Goal: Information Seeking & Learning: Learn about a topic

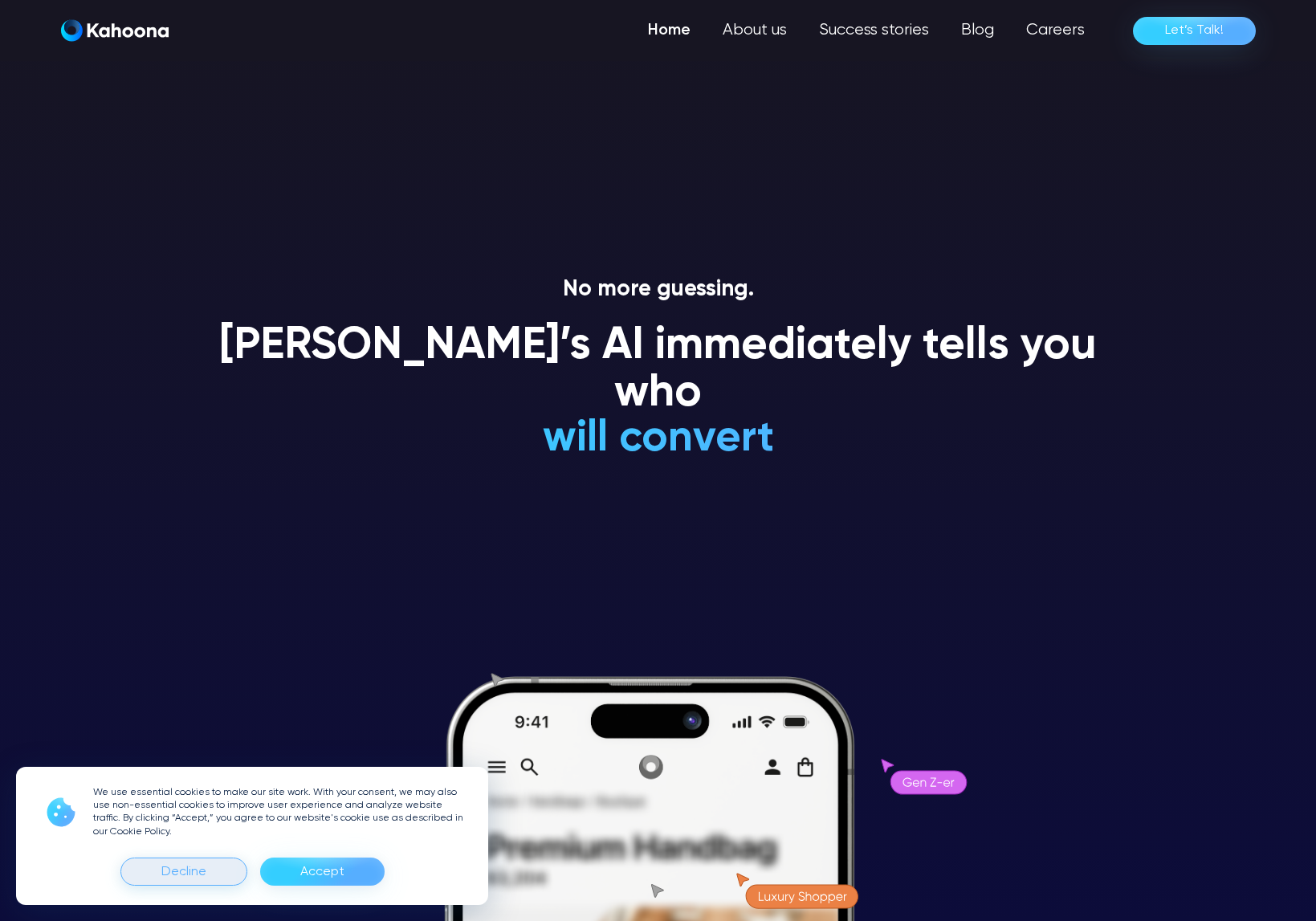
click at [201, 859] on div "Decline" at bounding box center [184, 871] width 45 height 25
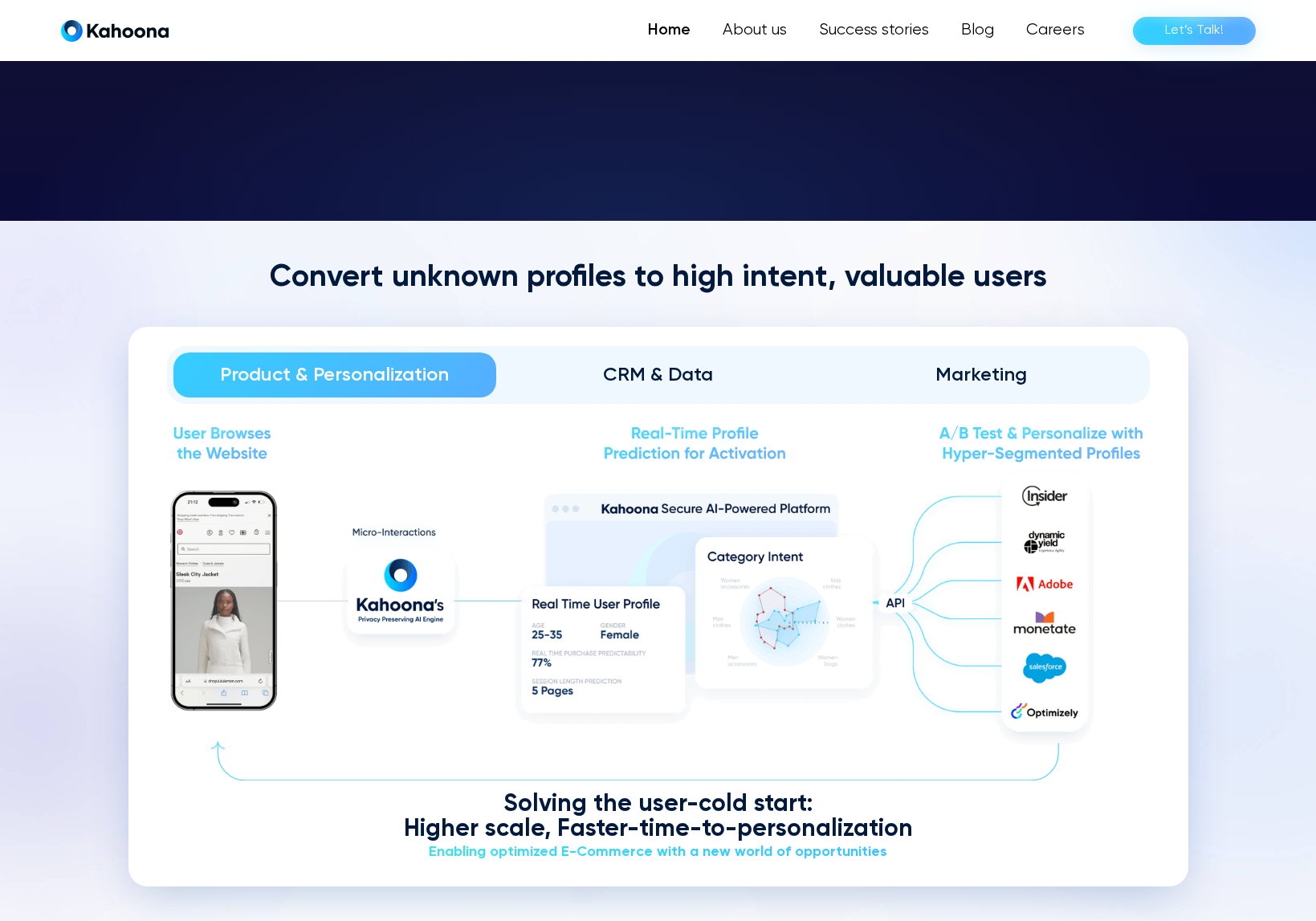
scroll to position [1911, 0]
click at [641, 371] on div "CRM & Data" at bounding box center [658, 373] width 278 height 25
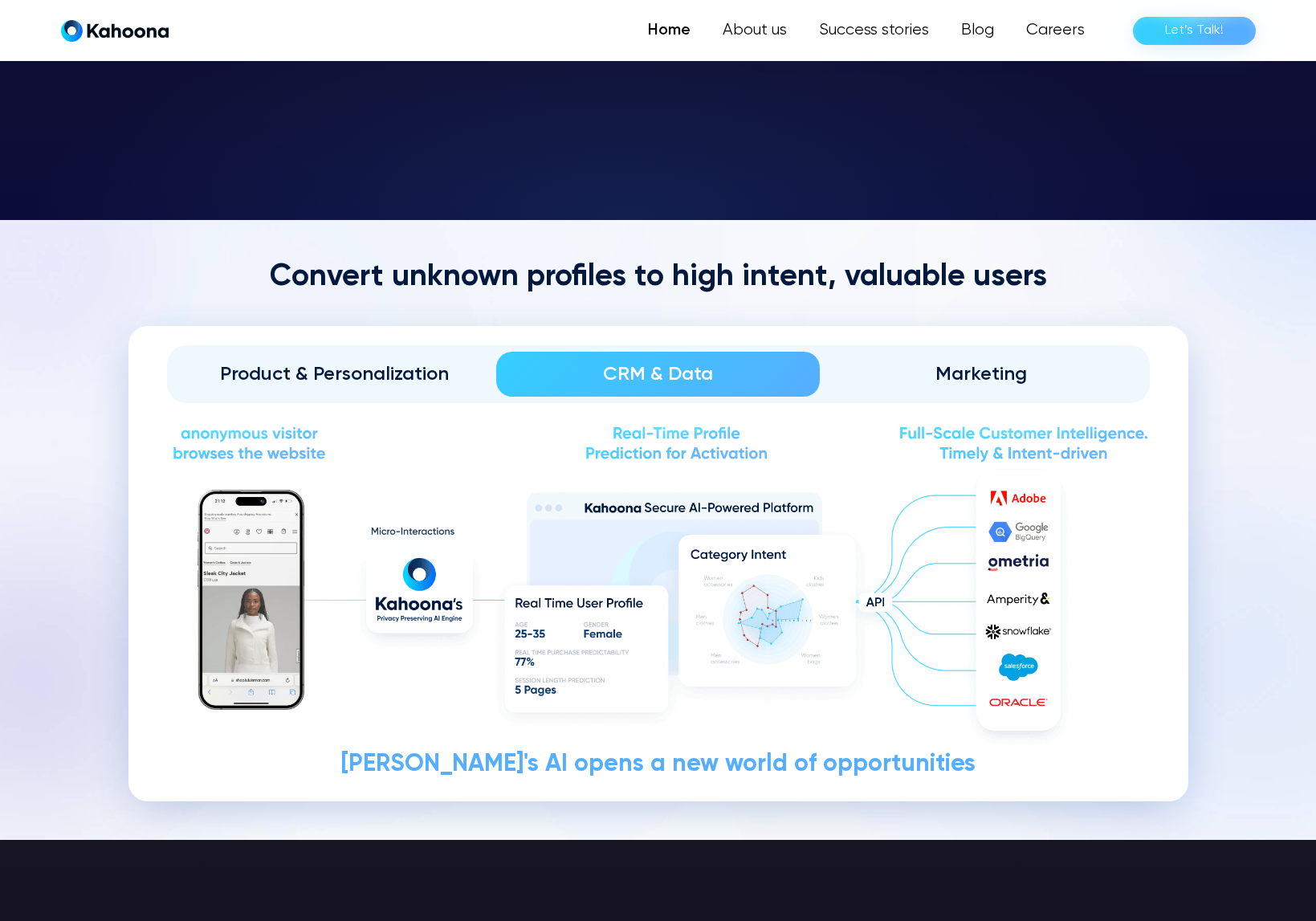
click at [1054, 358] on link "Marketing" at bounding box center [981, 374] width 324 height 45
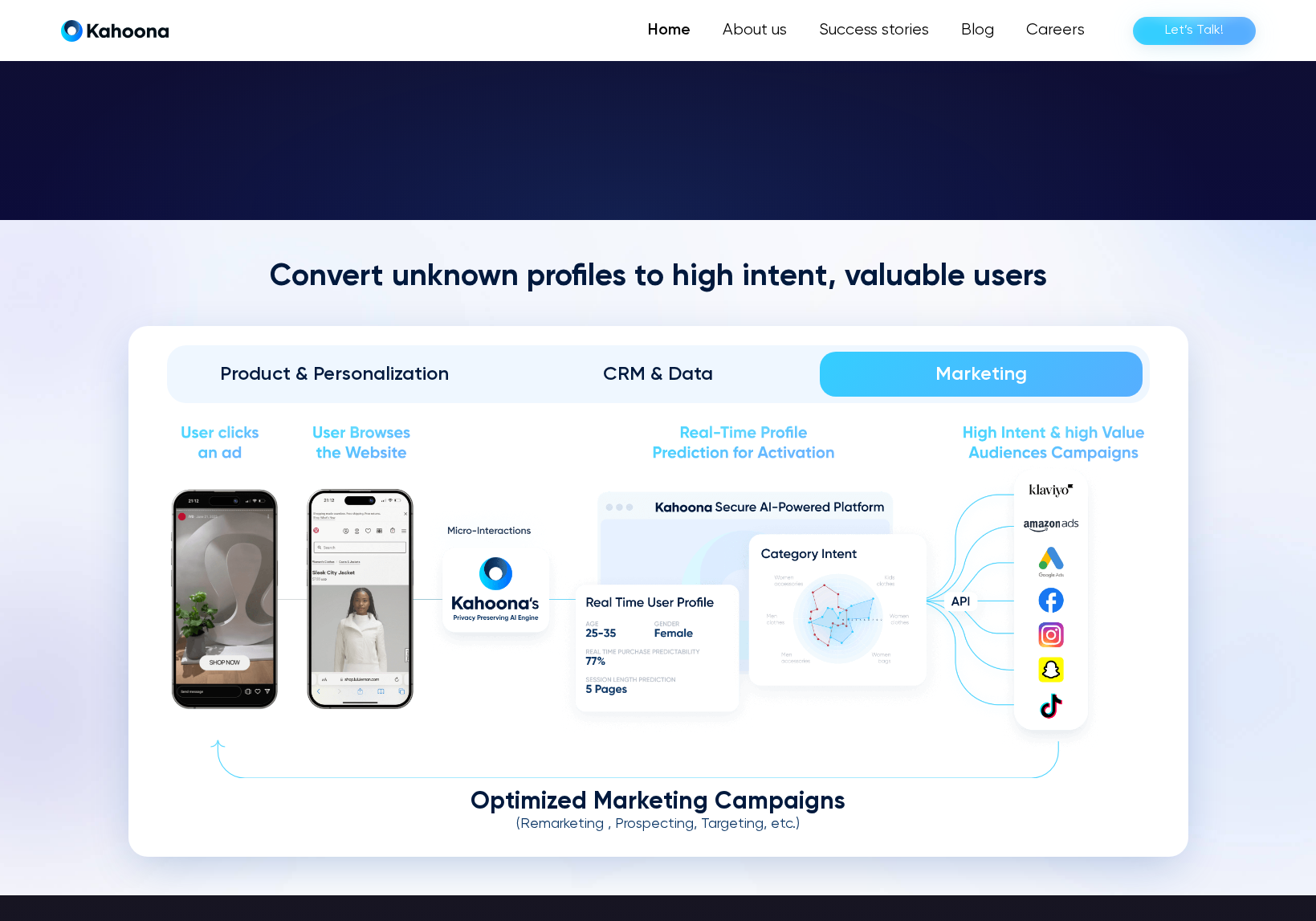
click at [302, 366] on div "Product & Personalization" at bounding box center [335, 373] width 278 height 25
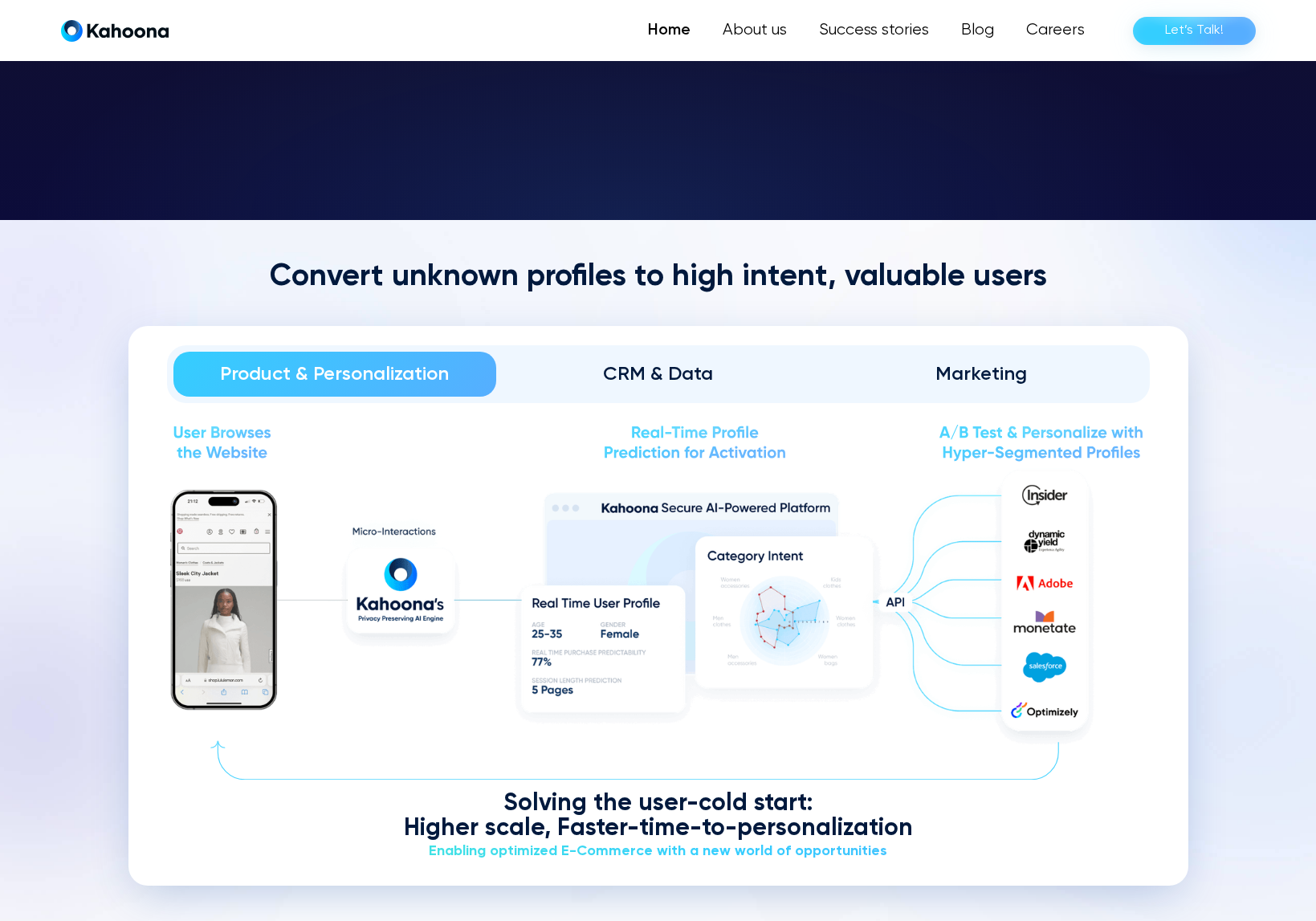
click at [644, 378] on div "CRM & Data" at bounding box center [658, 373] width 278 height 25
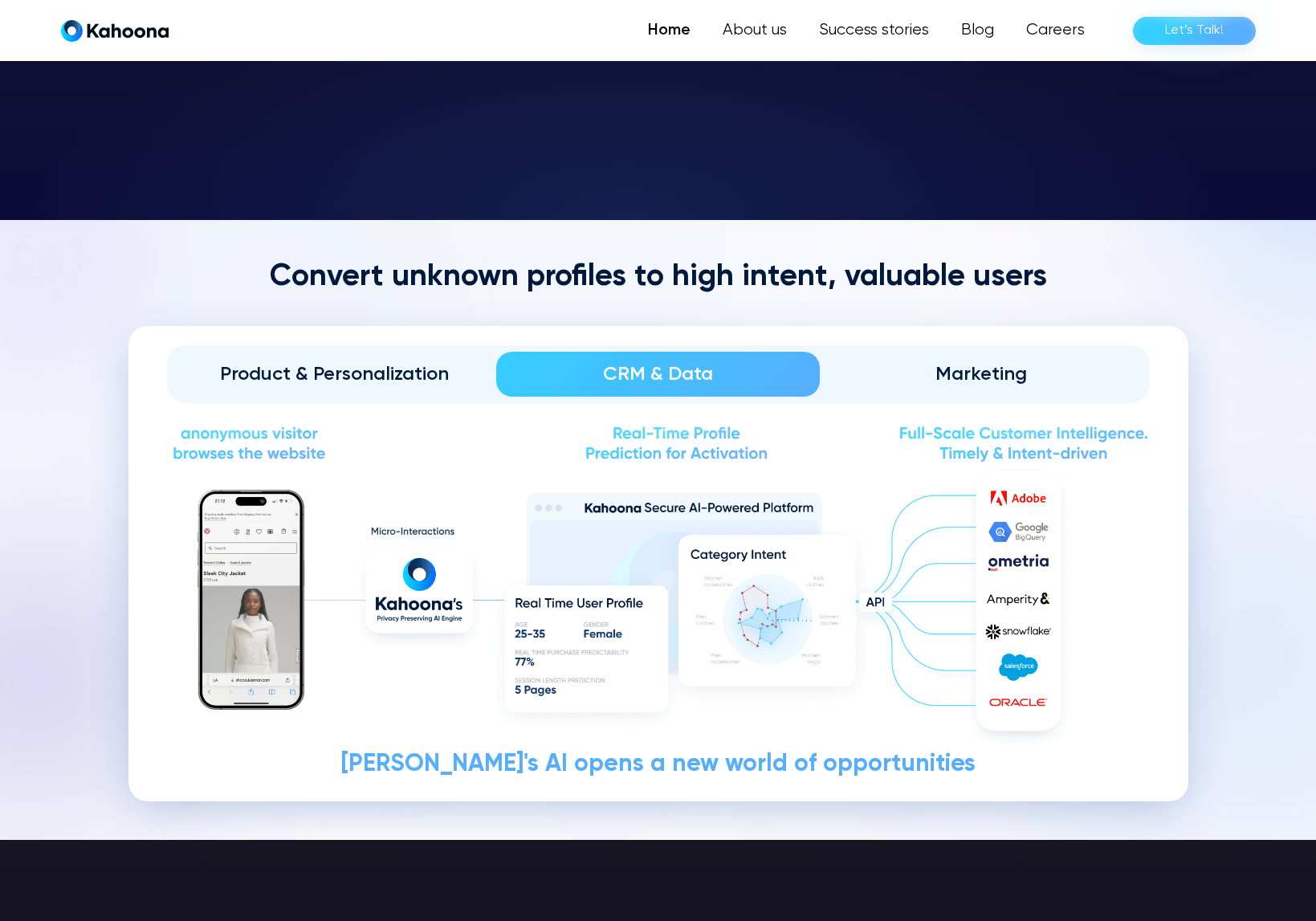
click at [987, 379] on div "Marketing" at bounding box center [981, 373] width 278 height 25
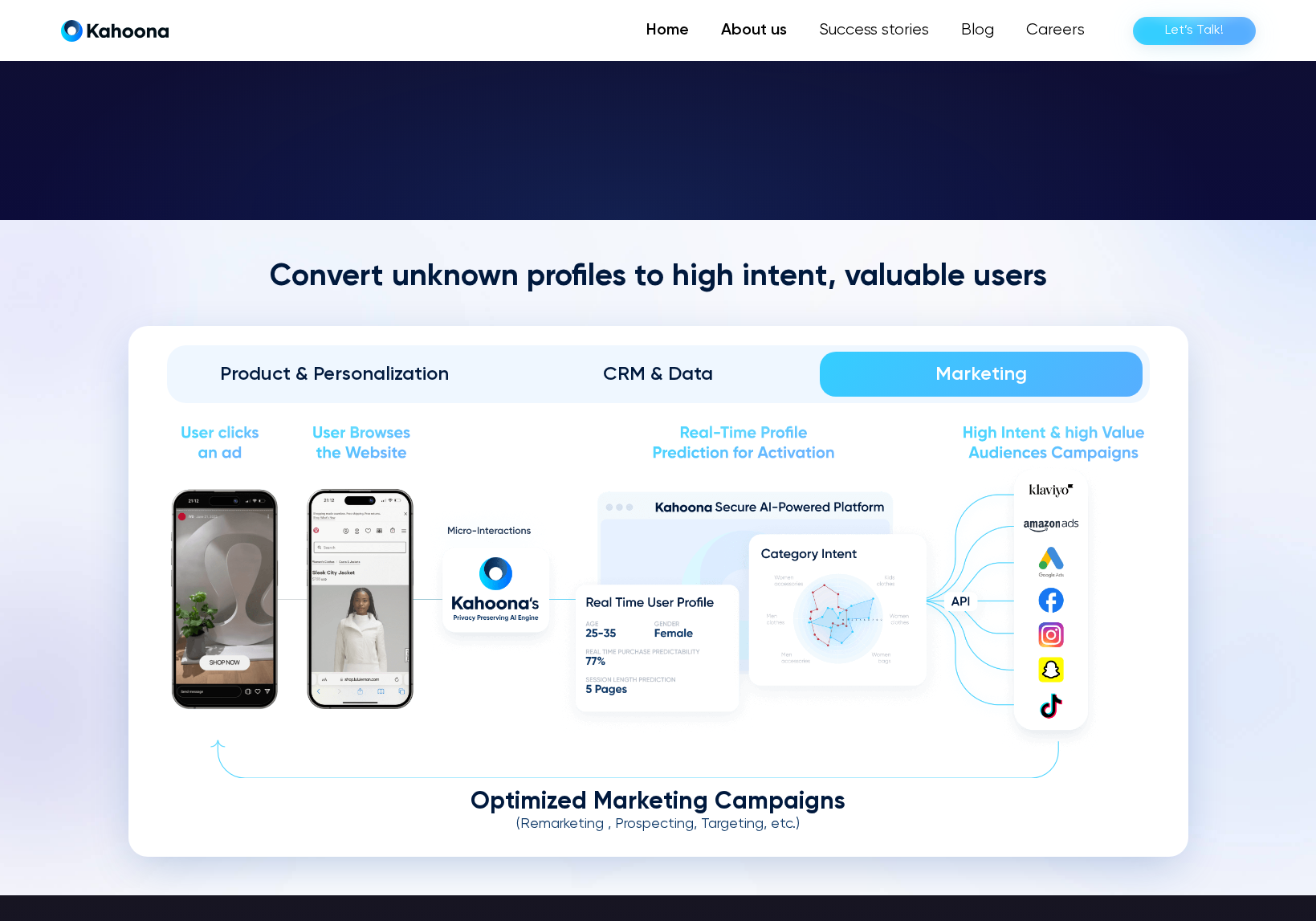
click at [768, 31] on link "About us" at bounding box center [753, 31] width 98 height 32
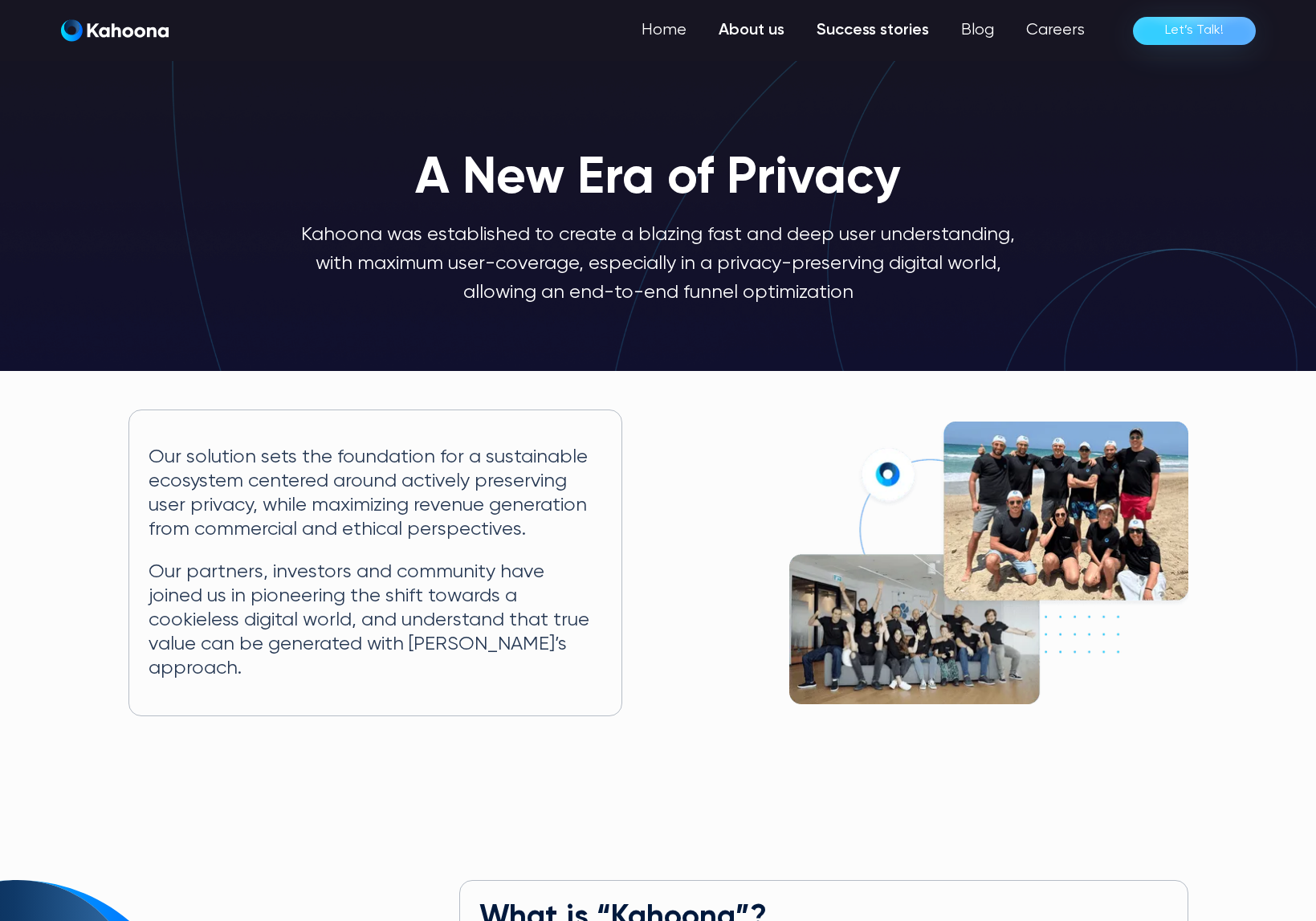
click at [868, 35] on link "Success stories" at bounding box center [873, 31] width 145 height 32
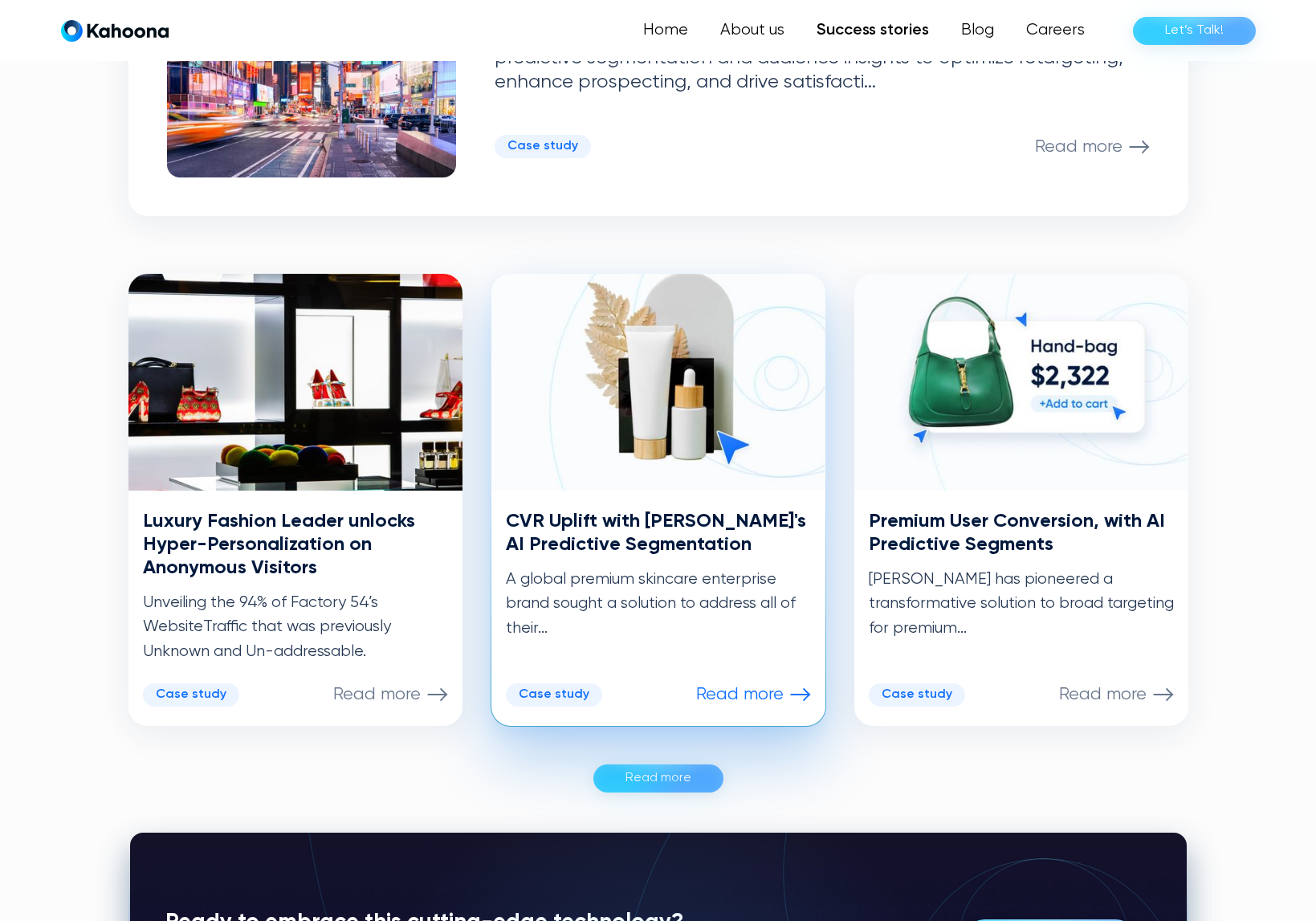
scroll to position [611, 0]
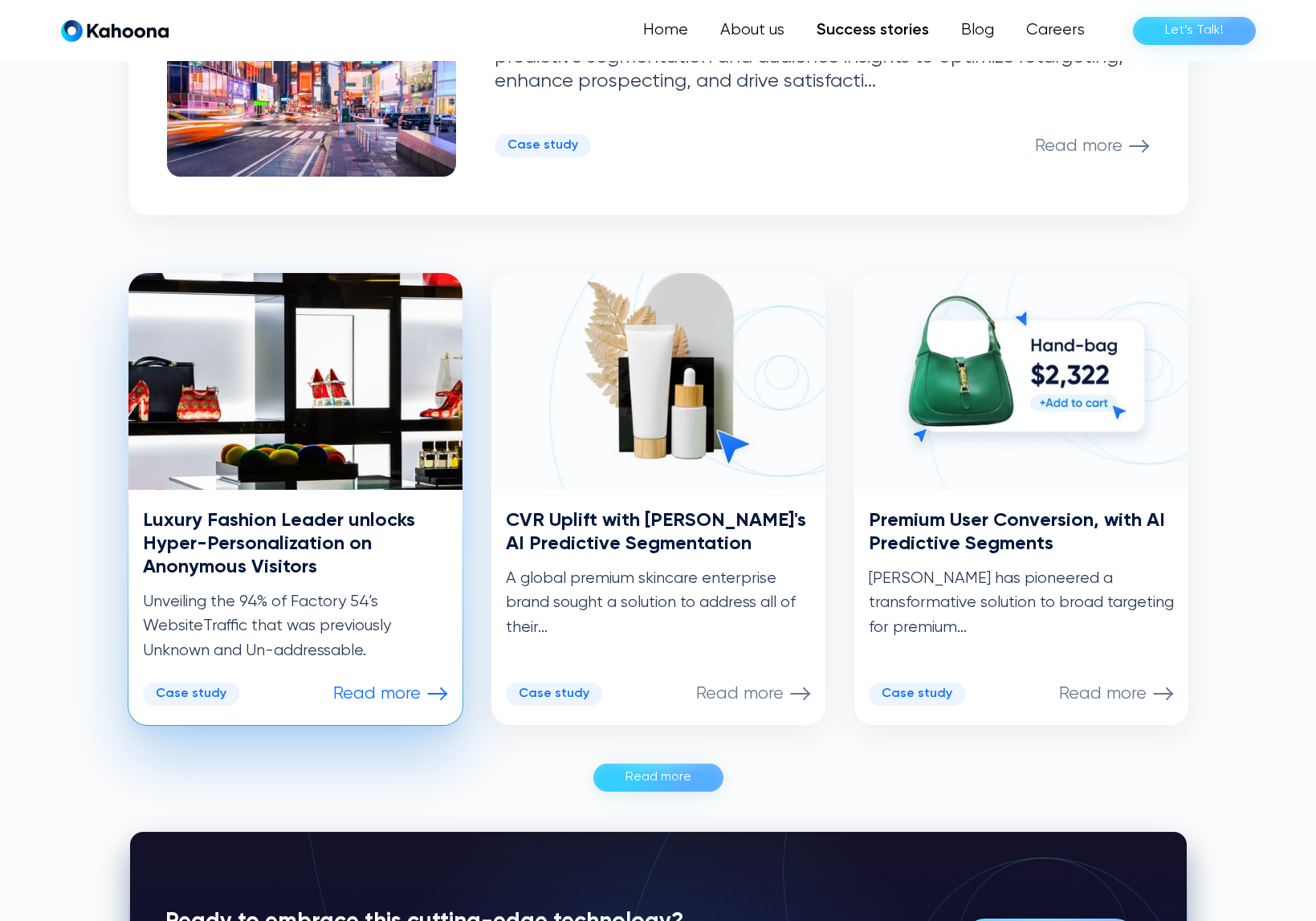
click at [387, 694] on p "Read more" at bounding box center [377, 693] width 87 height 21
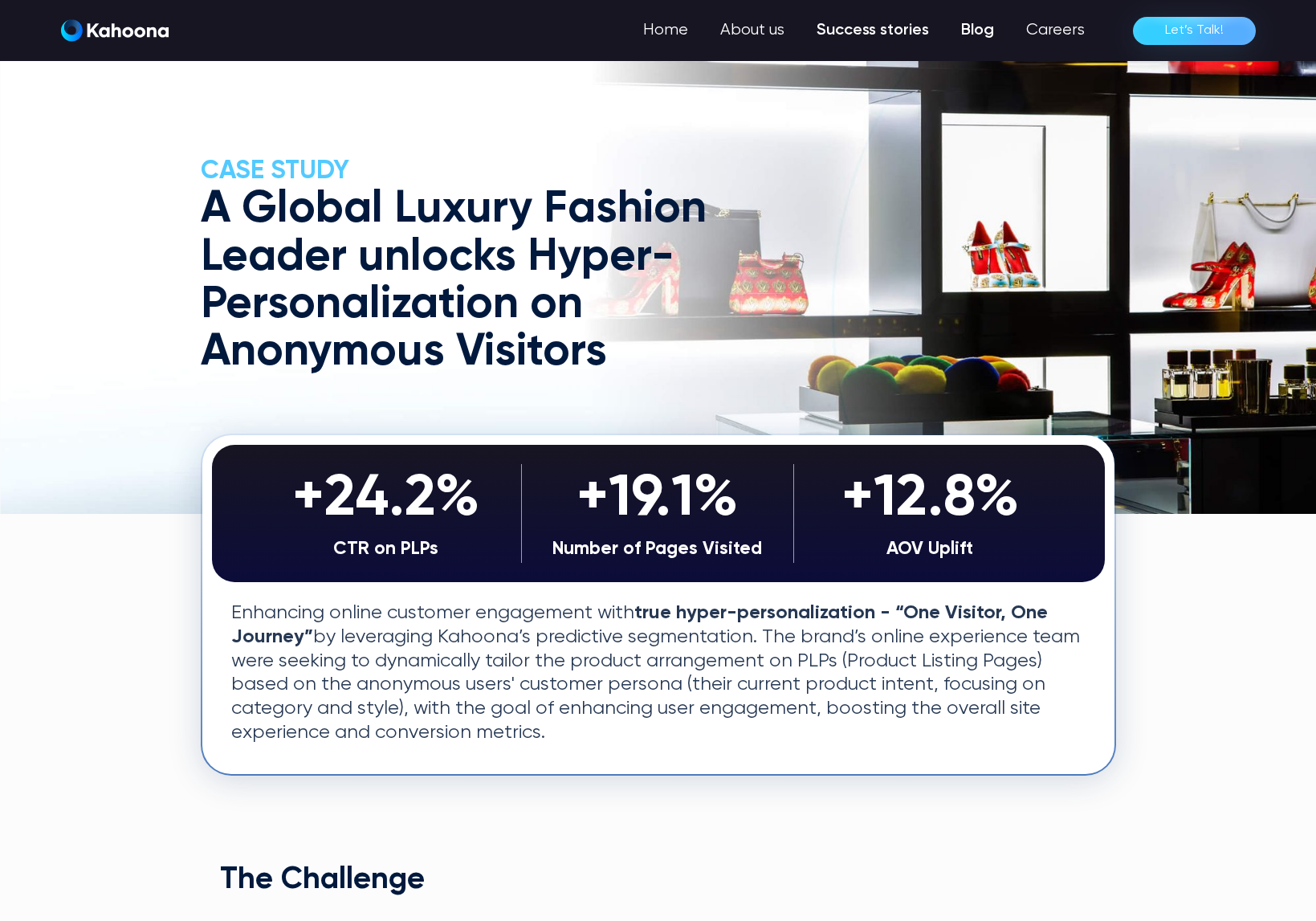
click at [972, 31] on link "Blog" at bounding box center [977, 31] width 65 height 32
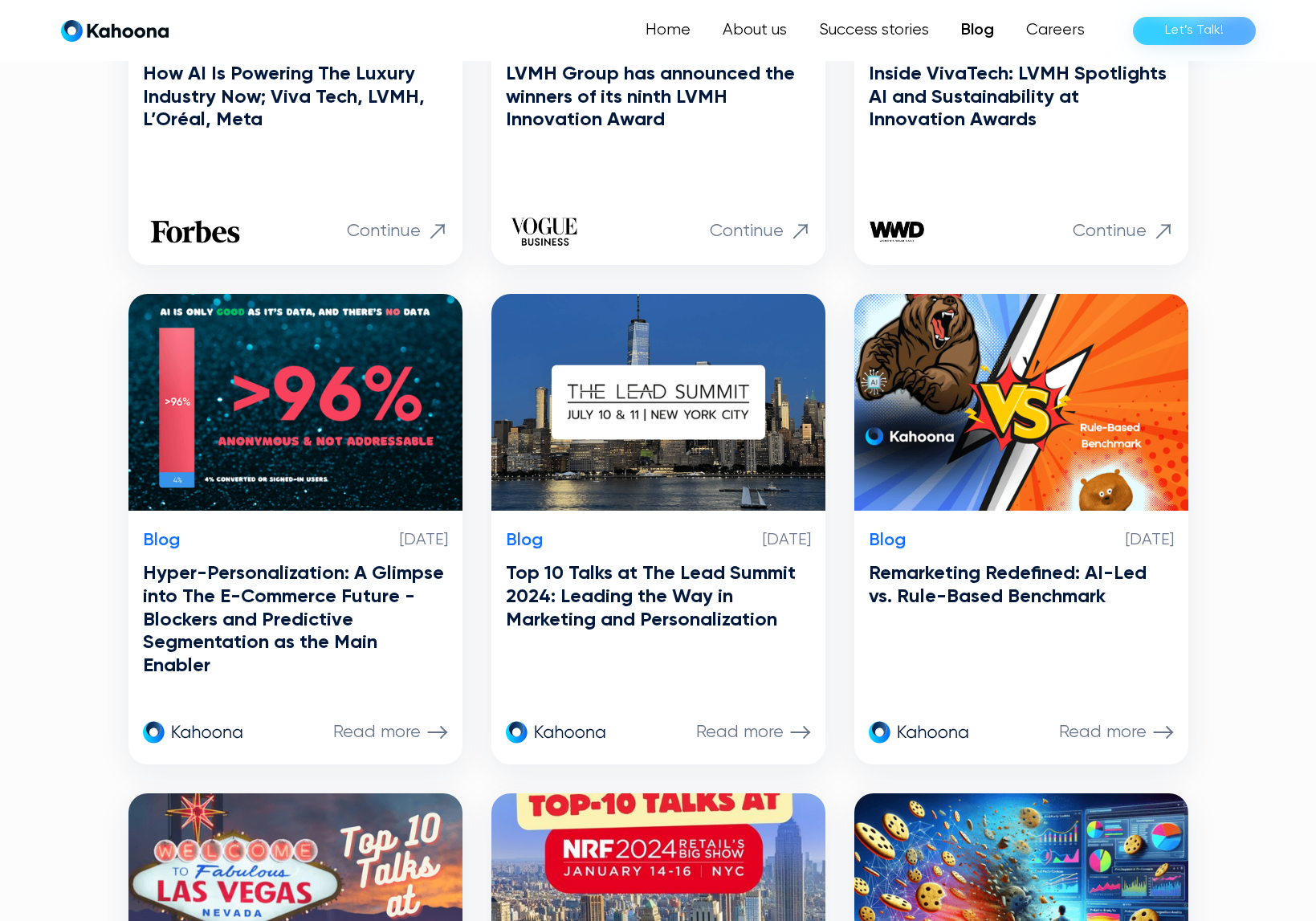
scroll to position [665, 0]
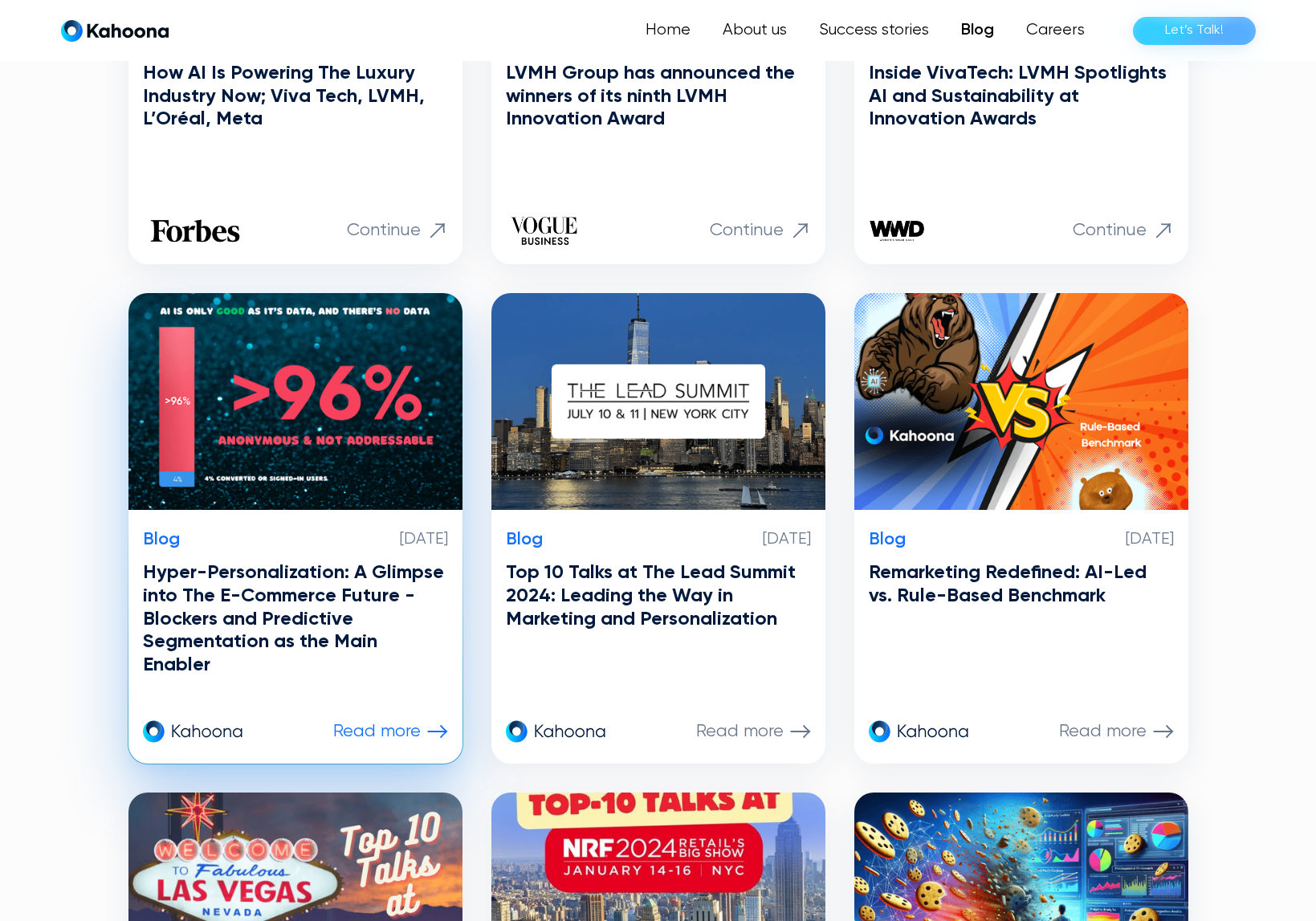
click at [401, 722] on p "Read more" at bounding box center [377, 732] width 87 height 21
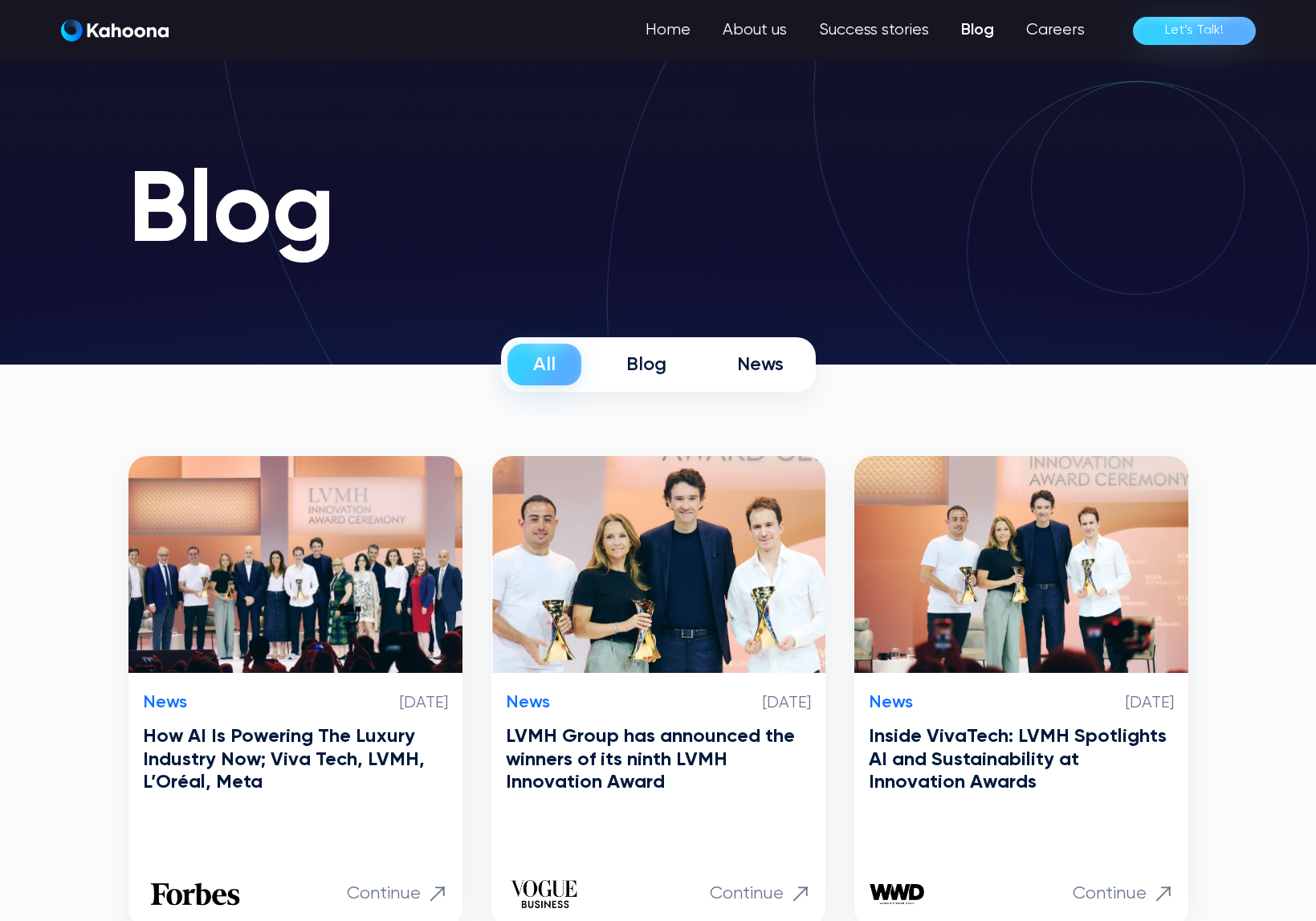
scroll to position [0, 0]
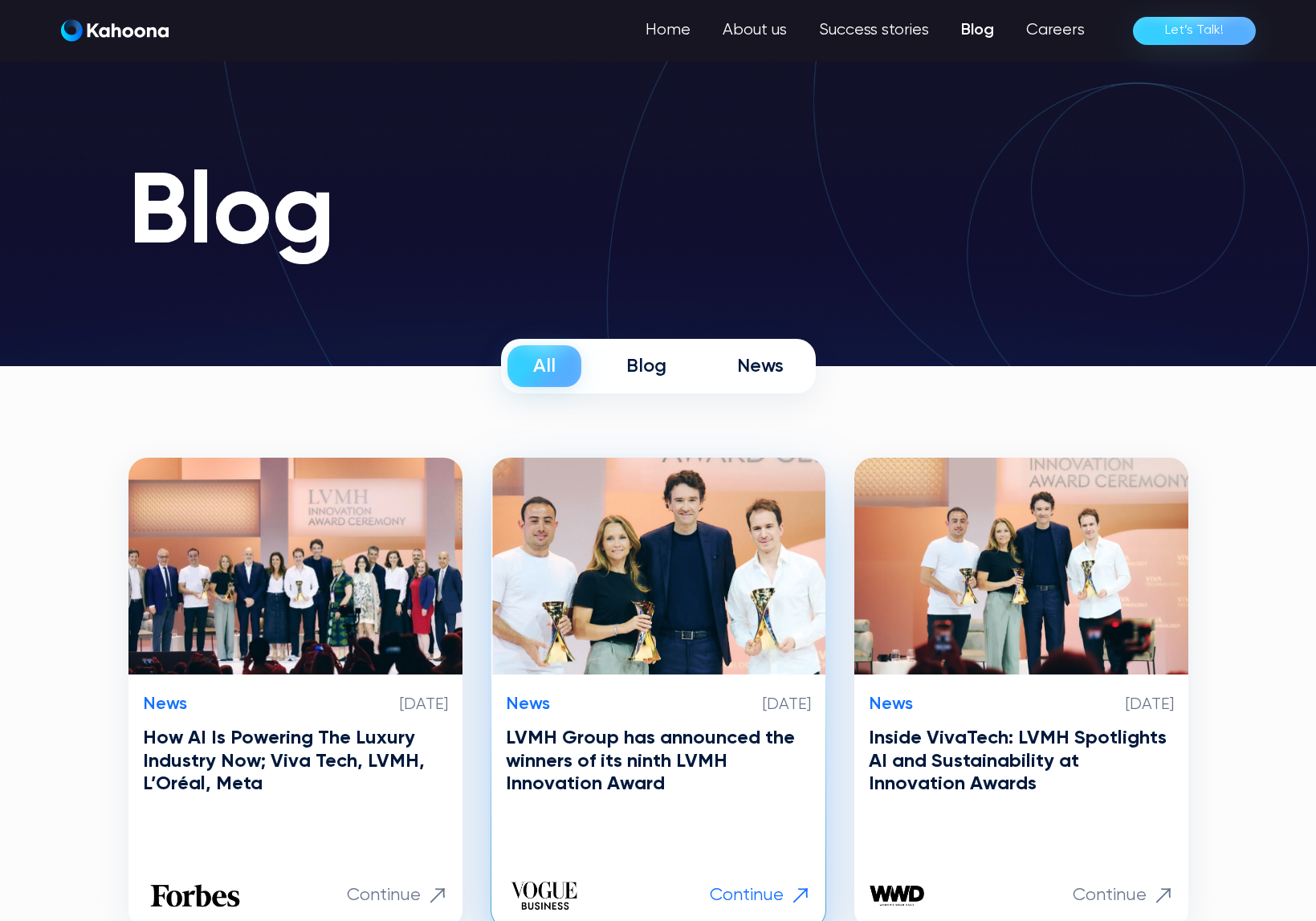
click at [640, 753] on h3 "LVMH Group has announced the winners of its ninth LVMH Innovation Award" at bounding box center [658, 761] width 305 height 69
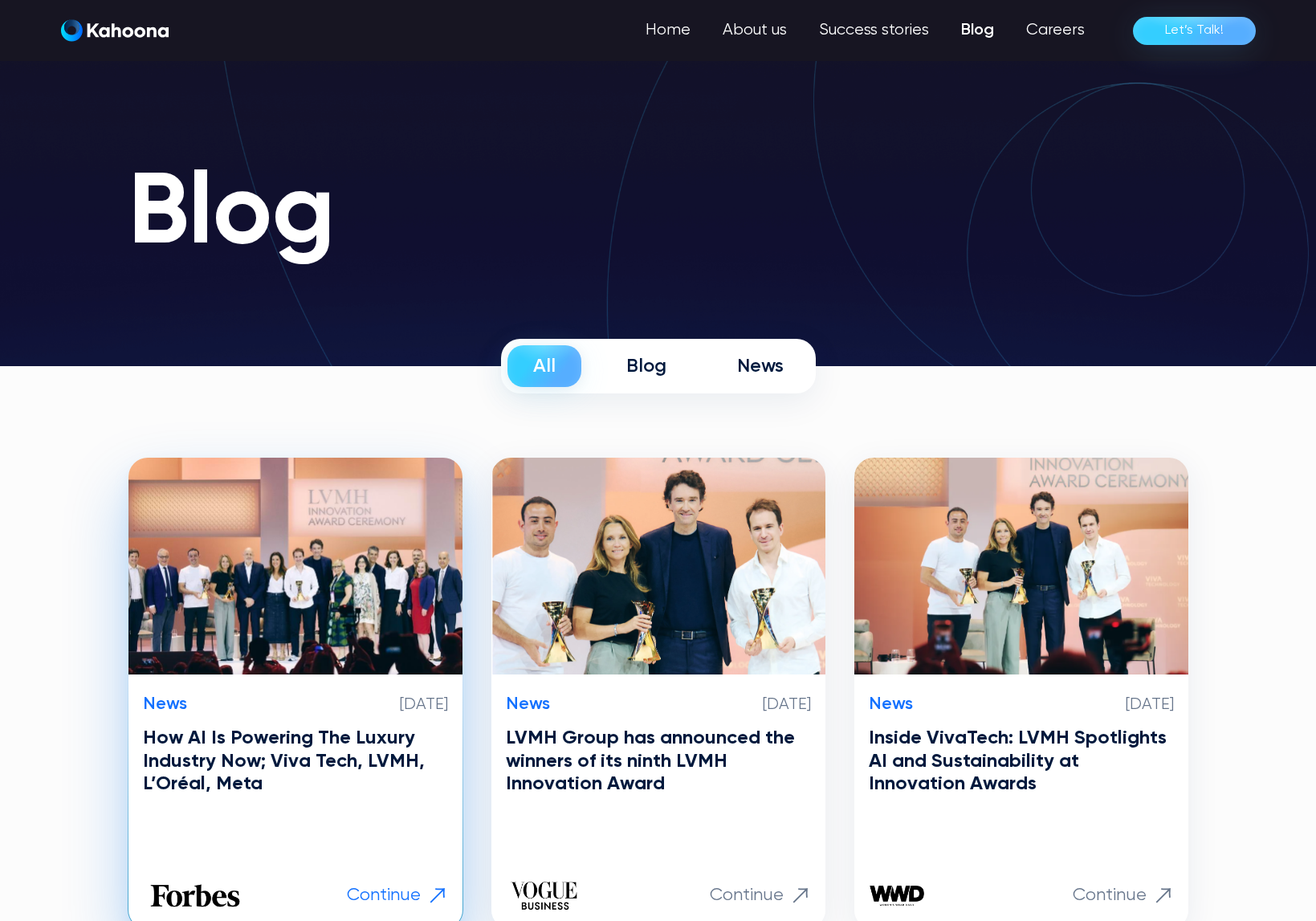
click at [295, 777] on h3 "How AI Is Powering The Luxury Industry Now; Viva Tech, LVMH, L’Oréal, Meta" at bounding box center [296, 761] width 305 height 69
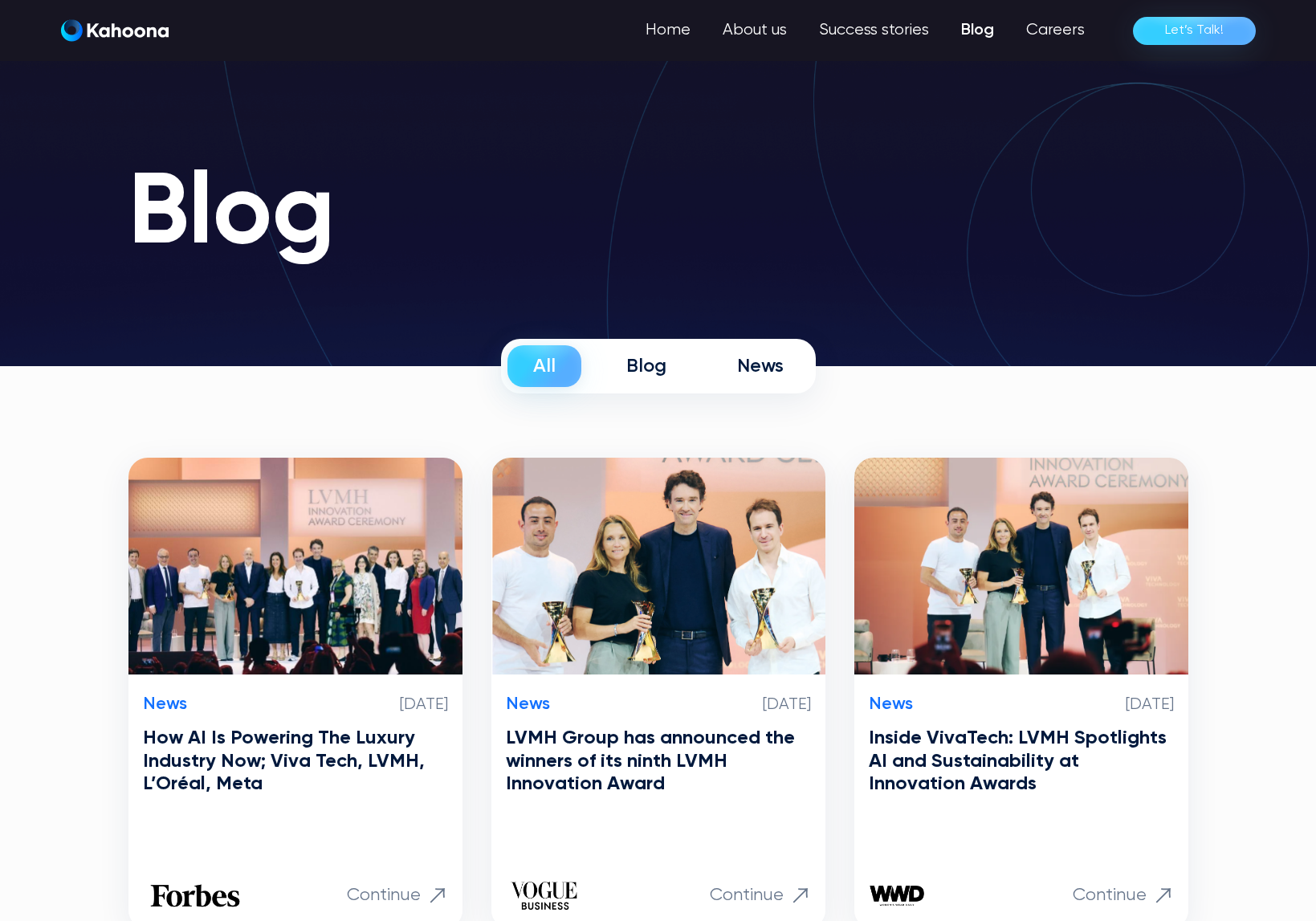
click at [759, 372] on div "News" at bounding box center [760, 366] width 46 height 24
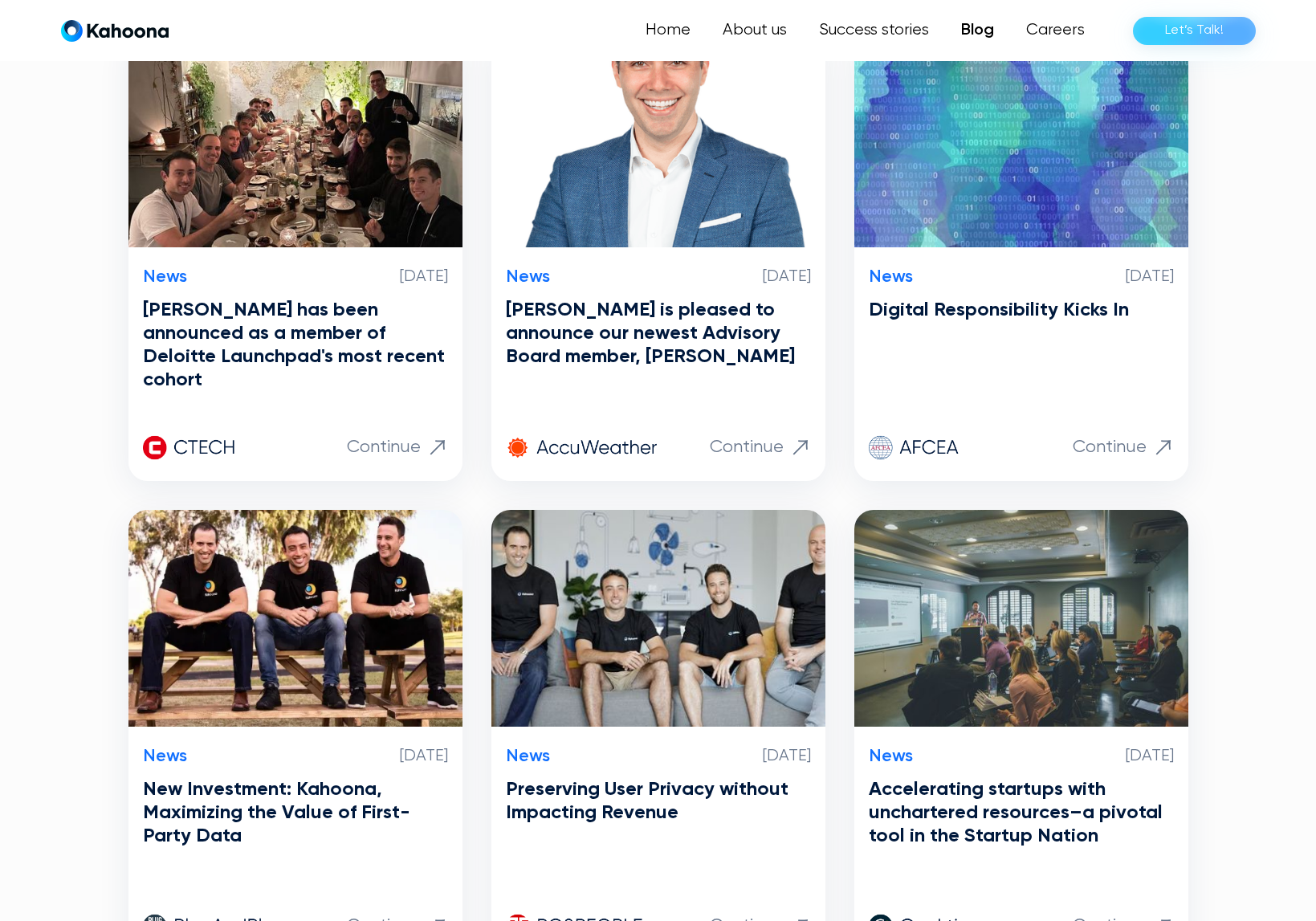
scroll to position [907, 0]
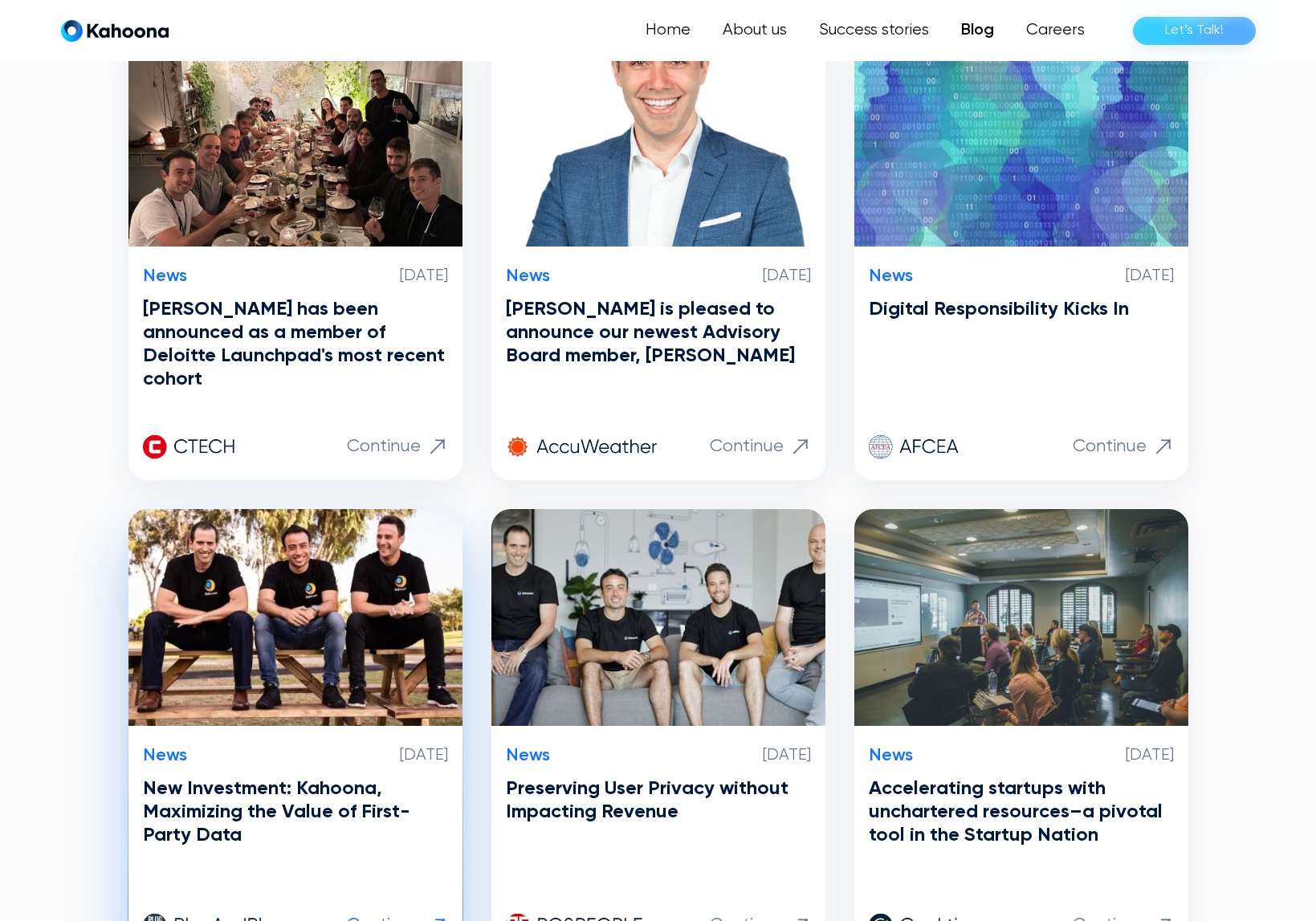
click at [264, 777] on h3 "New Investment: Kahoona, Maximizing the Value of First-Party Data" at bounding box center [296, 811] width 305 height 69
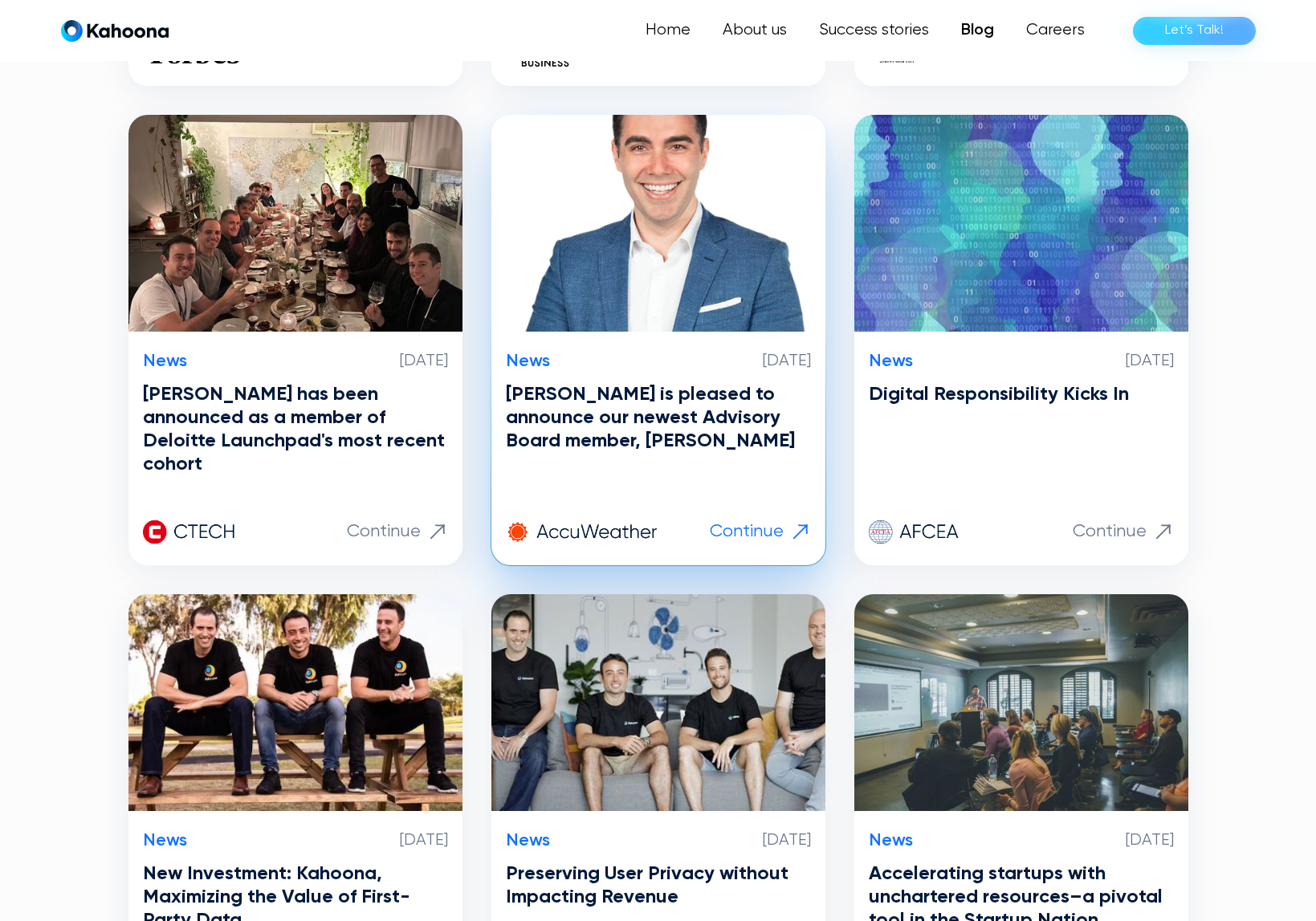
scroll to position [822, 0]
click at [599, 391] on h3 "Kahoona is pleased to announce our newest Advisory Board member, Kurt Fulepp" at bounding box center [658, 418] width 305 height 69
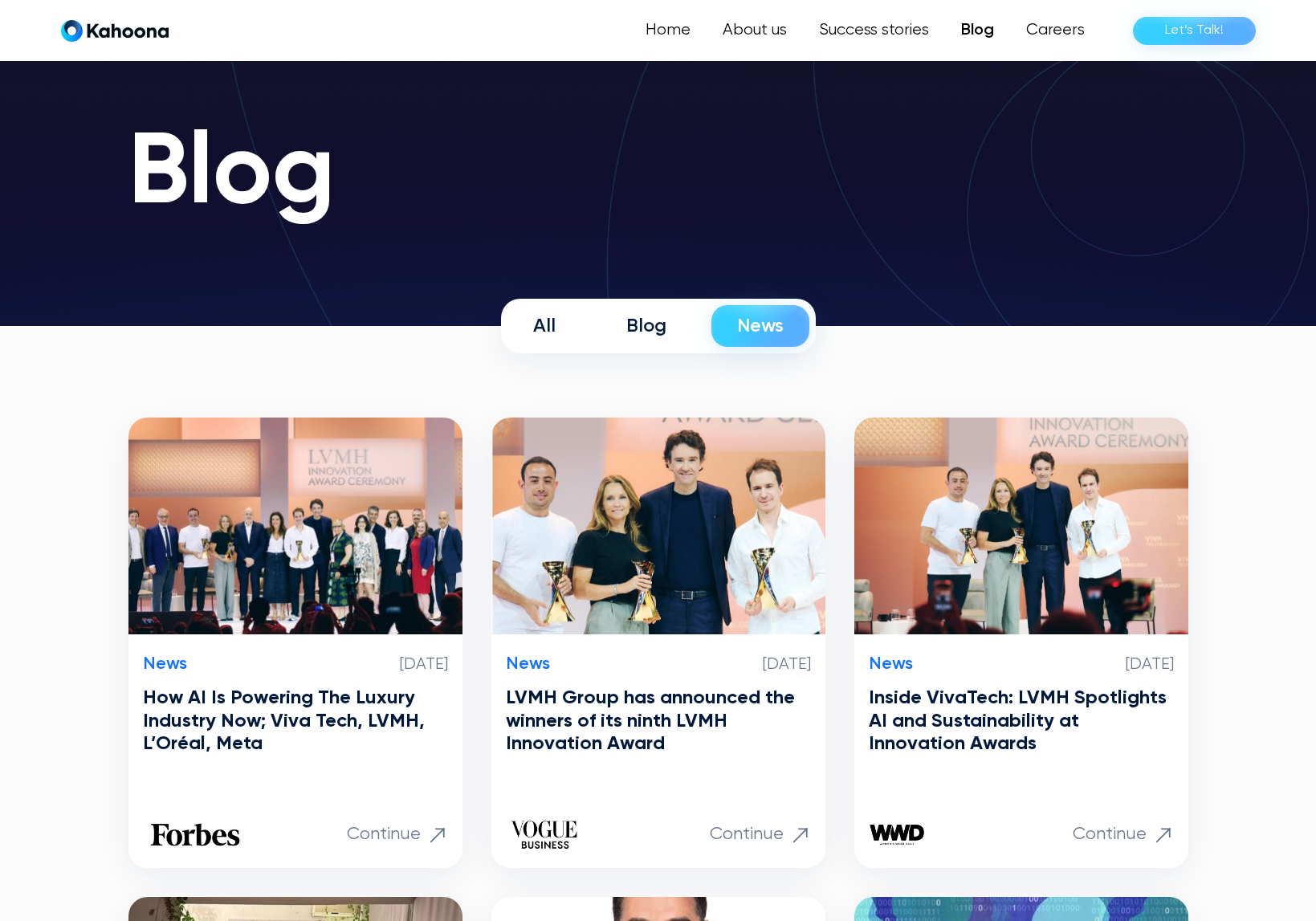
scroll to position [39, 0]
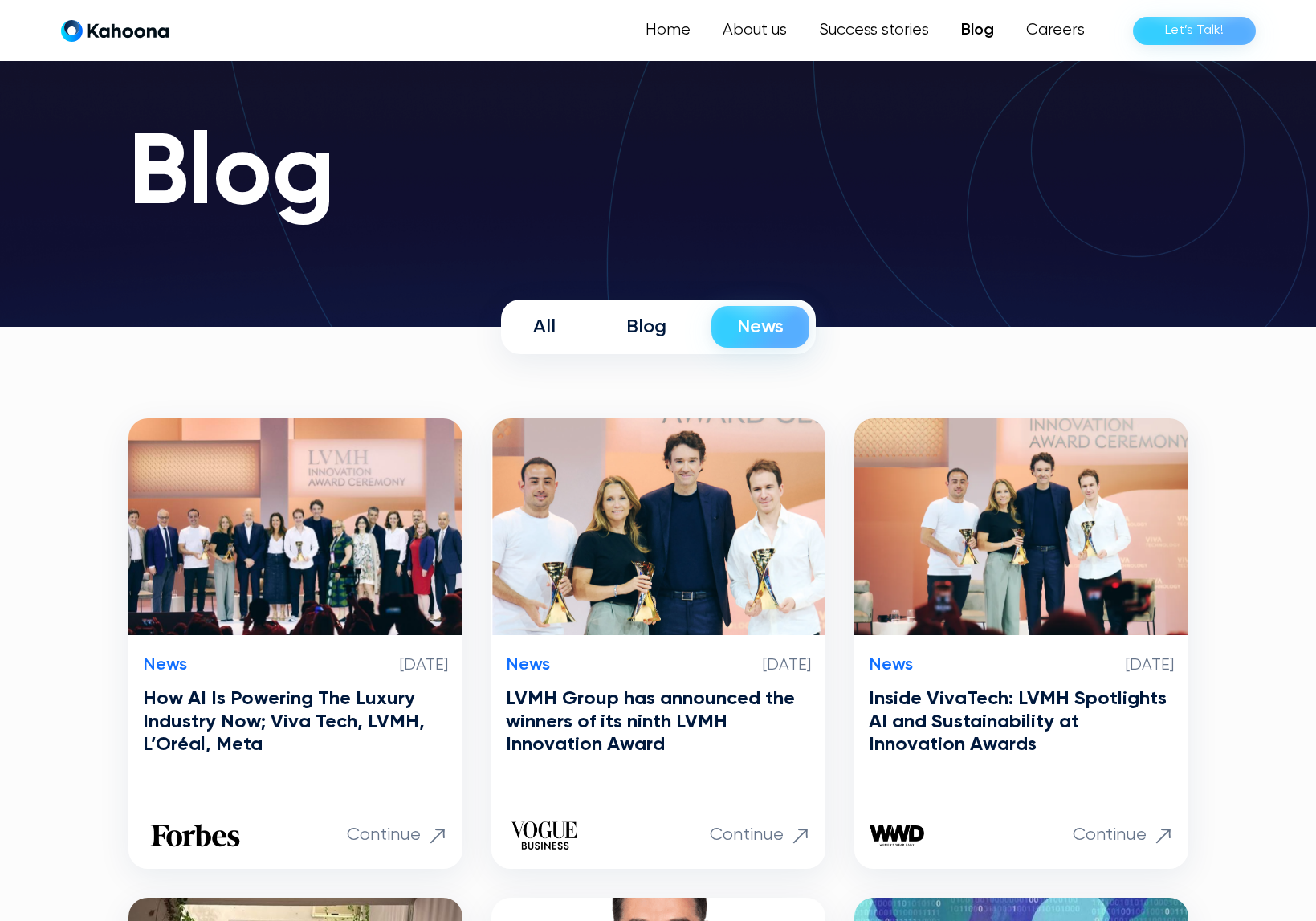
click at [648, 331] on div "Blog" at bounding box center [646, 327] width 40 height 24
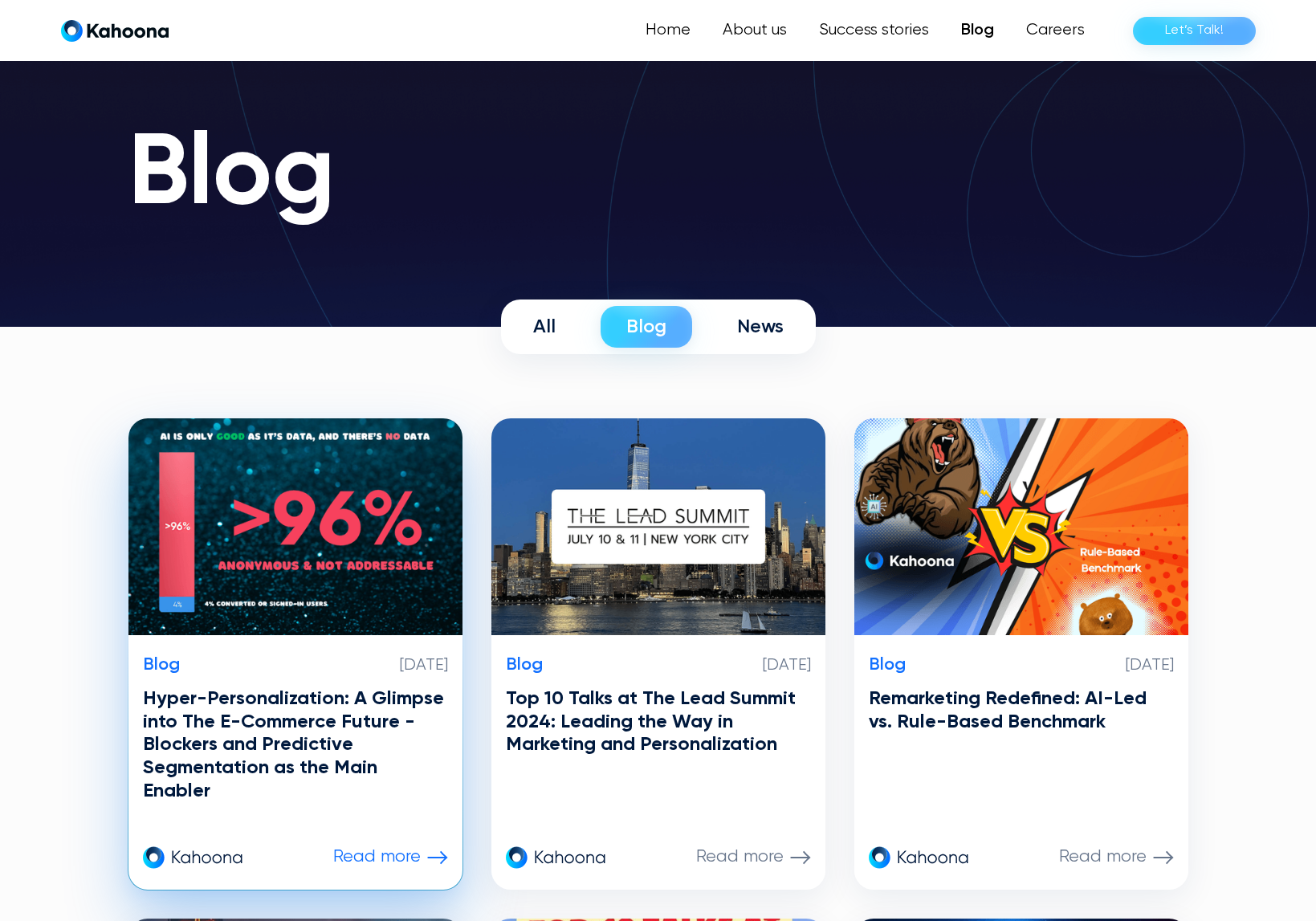
click at [269, 773] on h3 "Hyper-Personalization: A Glimpse into The E-Commerce Future - Blockers and Pred…" at bounding box center [296, 745] width 305 height 116
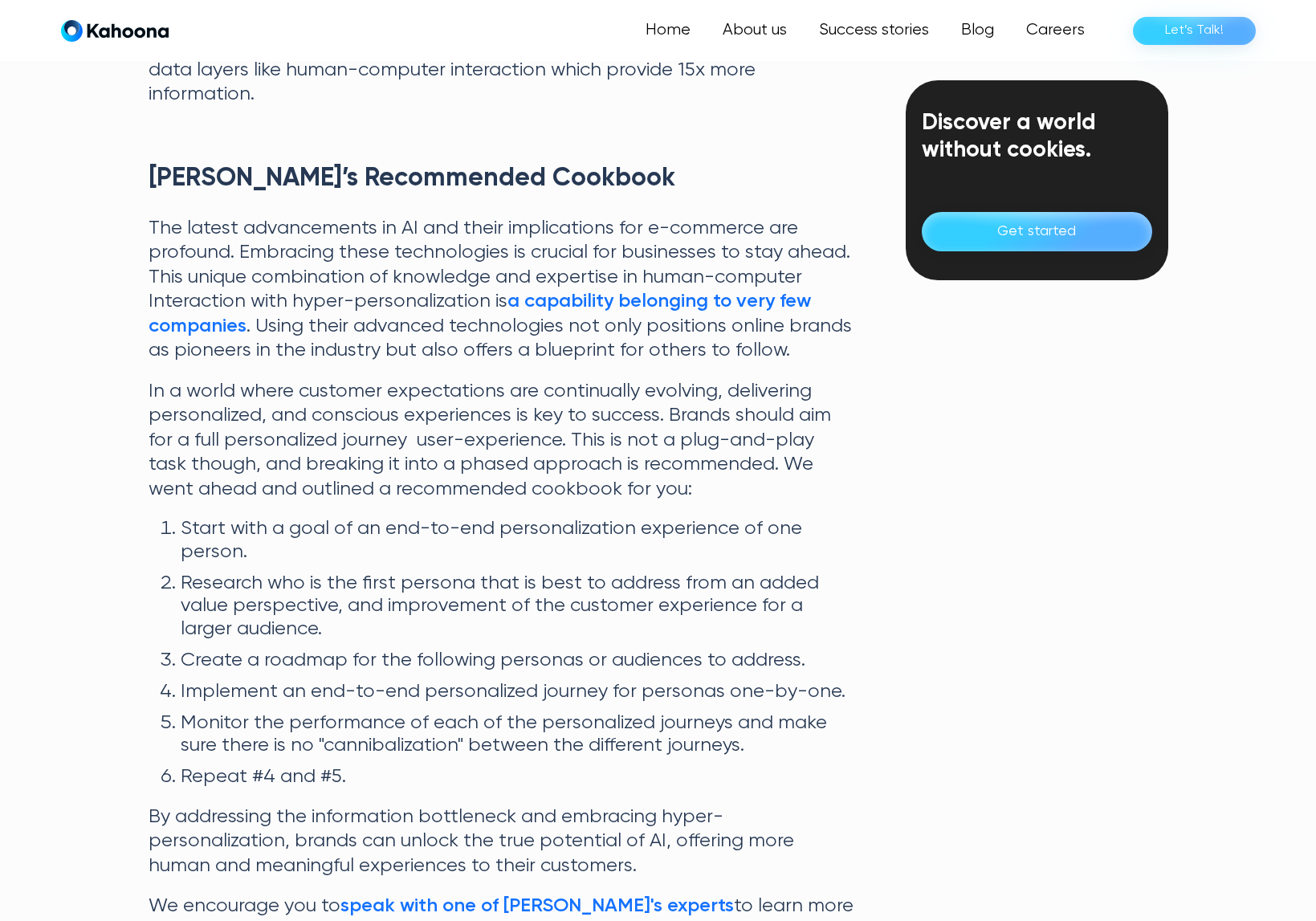
scroll to position [3272, 0]
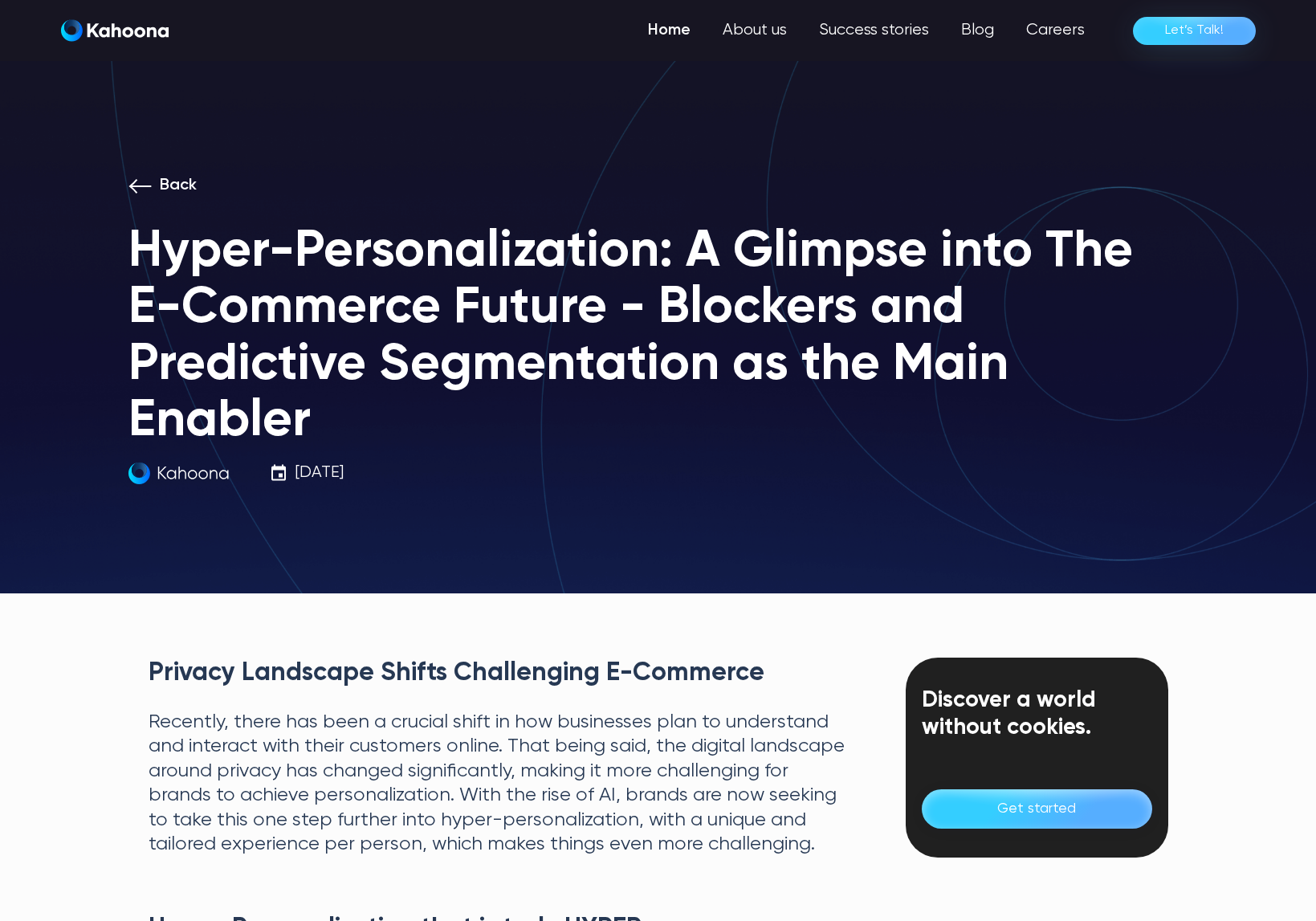
click at [679, 31] on link "Home" at bounding box center [669, 31] width 75 height 32
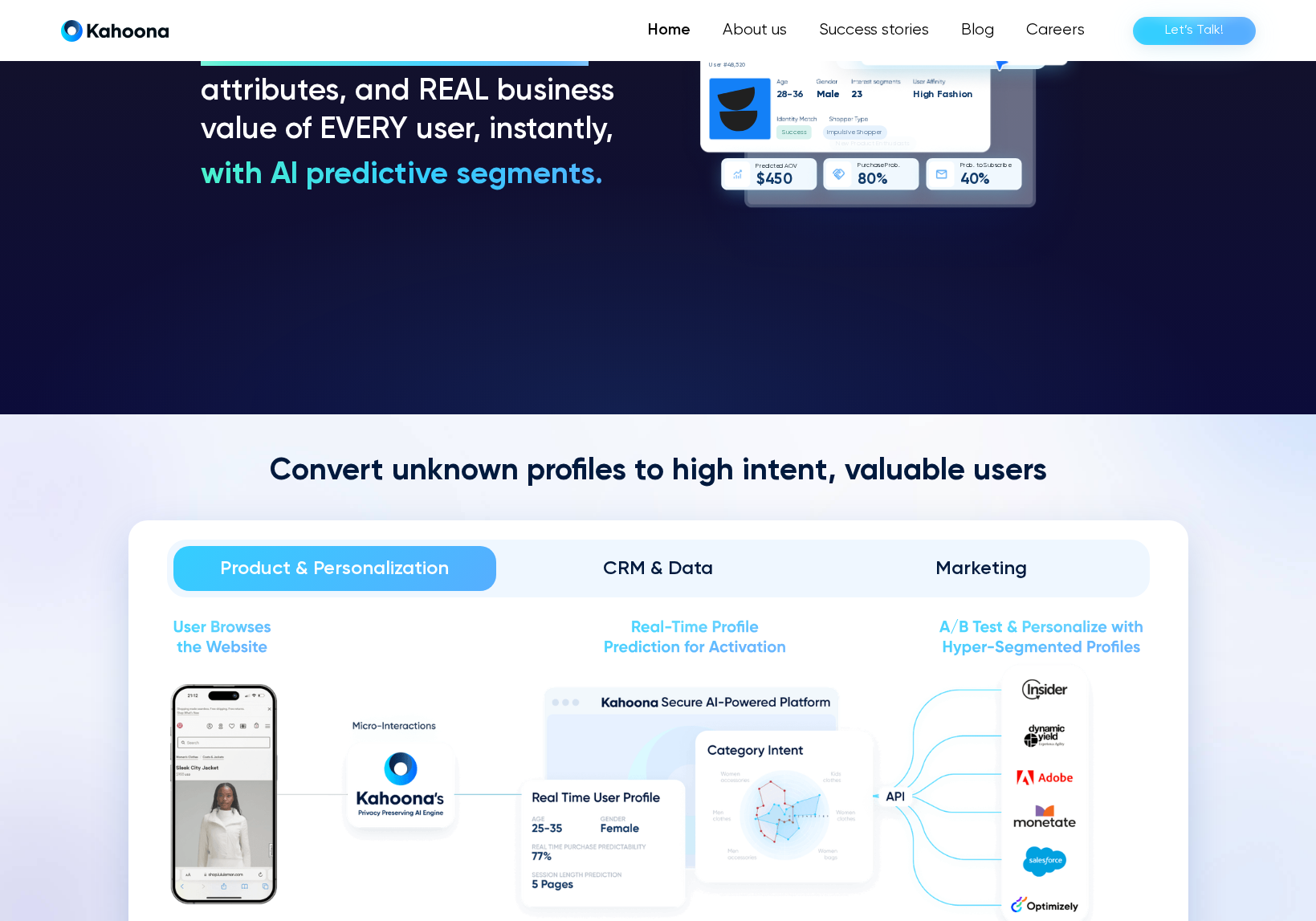
scroll to position [1717, 0]
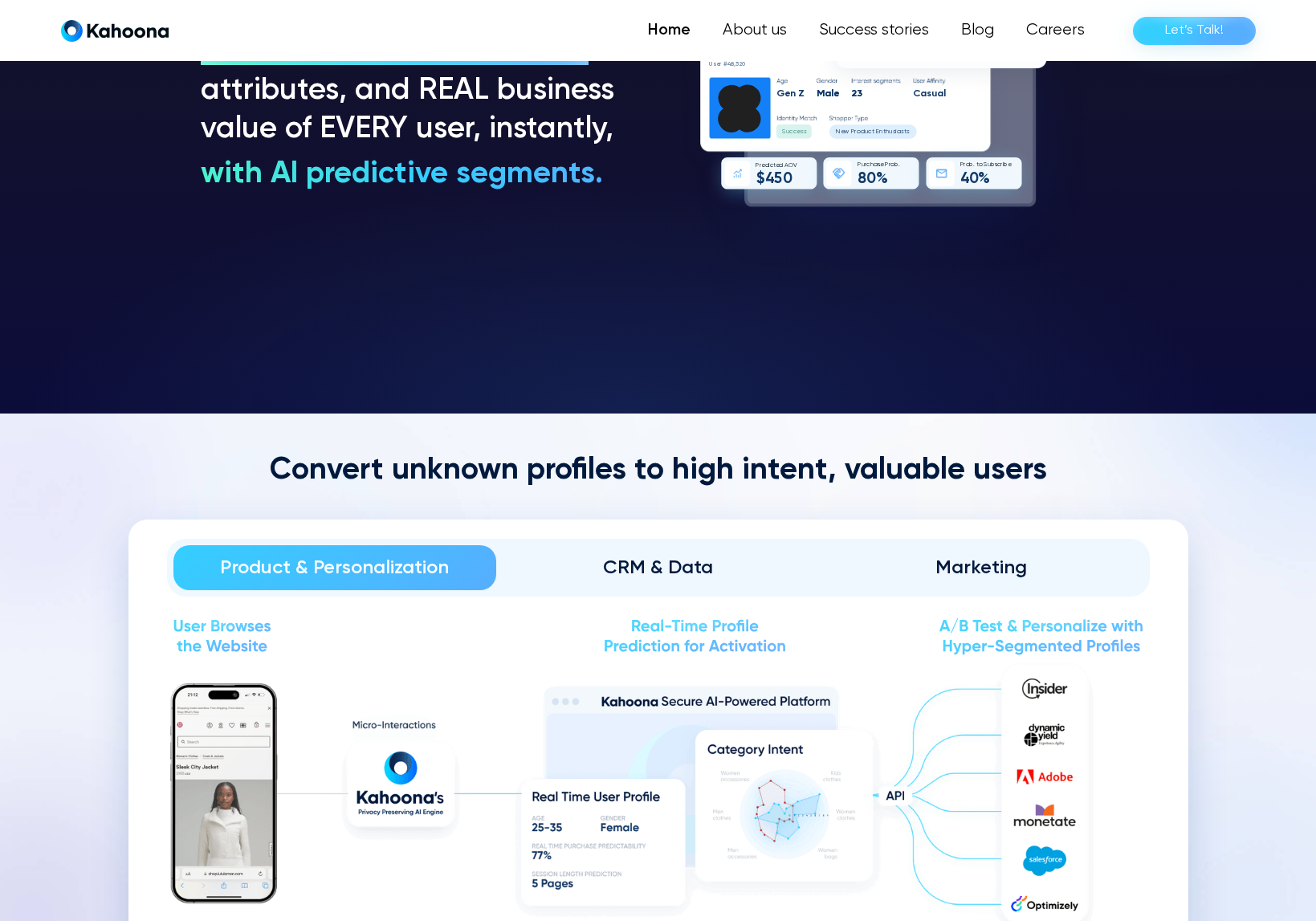
click at [622, 568] on div "CRM & Data" at bounding box center [658, 567] width 278 height 25
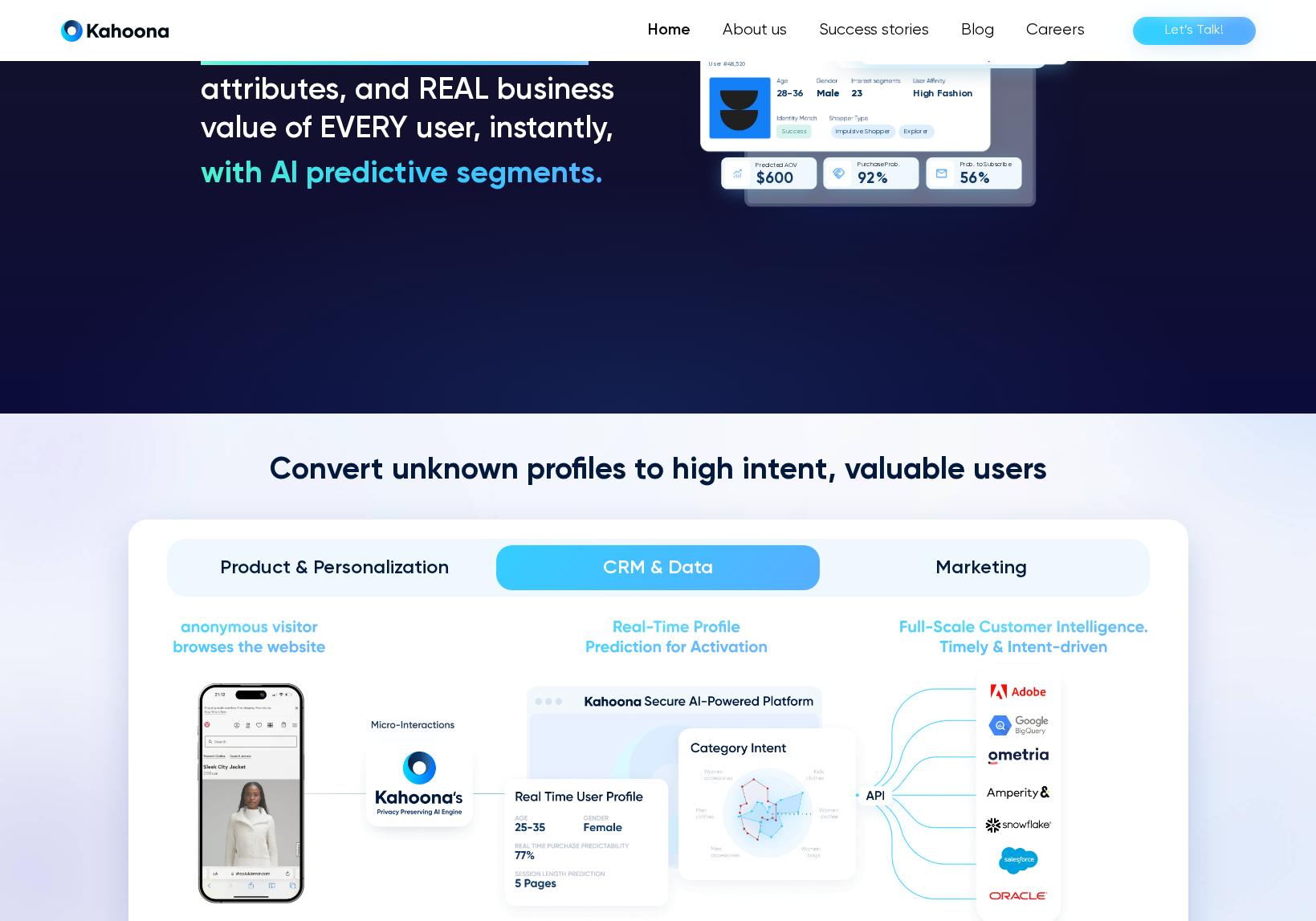
click at [948, 564] on div "Marketing" at bounding box center [981, 567] width 278 height 25
